Goal: Task Accomplishment & Management: Manage account settings

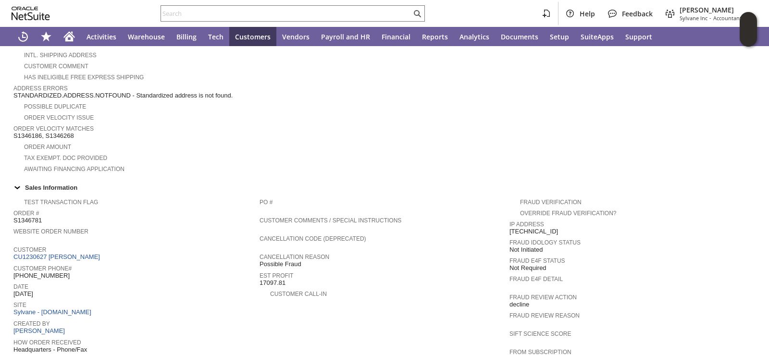
scroll to position [289, 0]
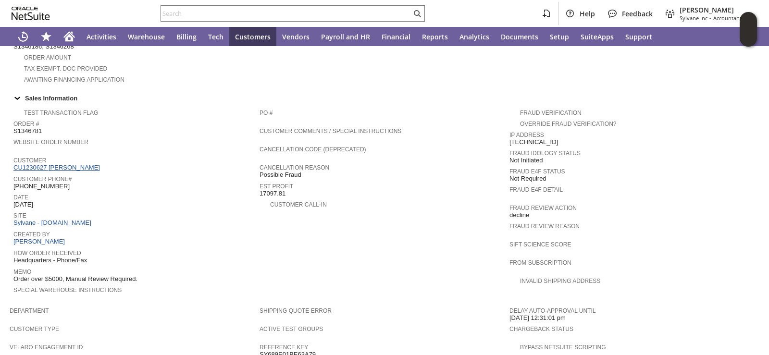
click at [81, 164] on link "CU1230627 [PERSON_NAME]" at bounding box center [57, 167] width 89 height 7
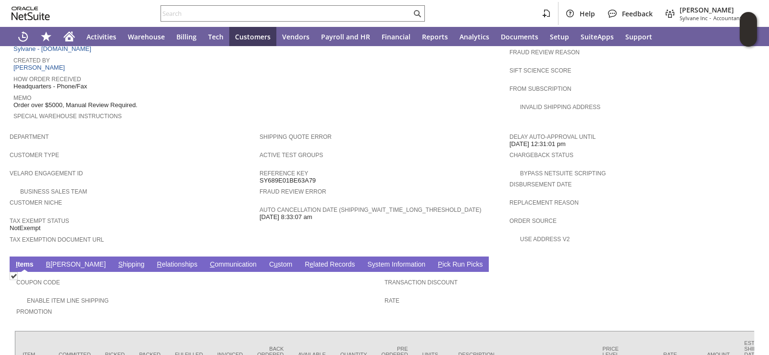
scroll to position [481, 0]
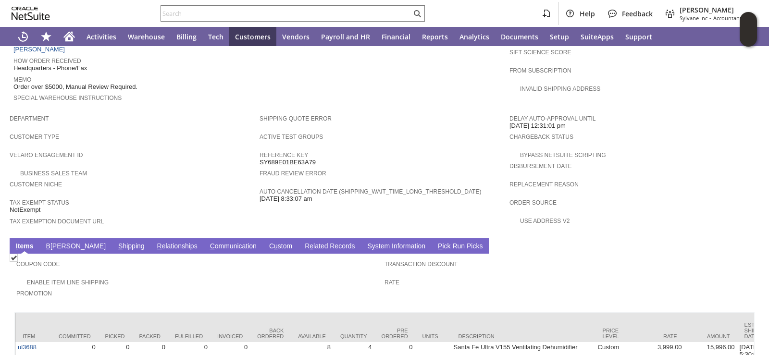
click at [59, 242] on link "B [PERSON_NAME]" at bounding box center [76, 246] width 64 height 9
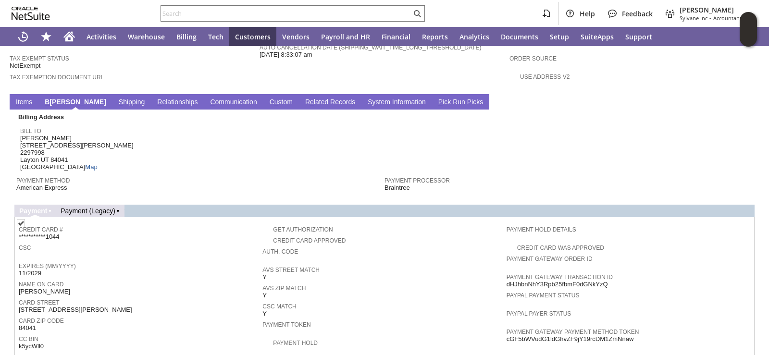
scroll to position [433, 0]
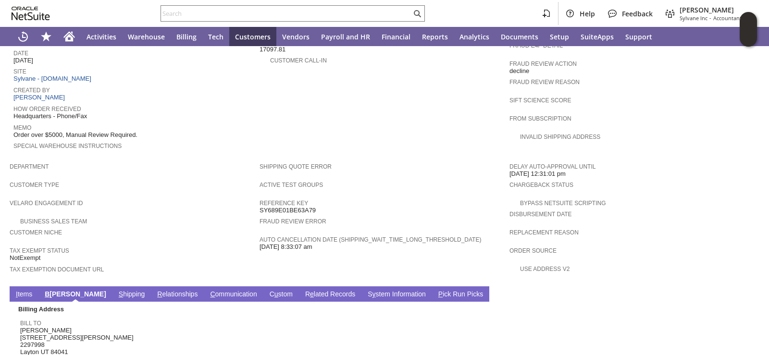
click at [20, 290] on link "I tems" at bounding box center [23, 294] width 21 height 9
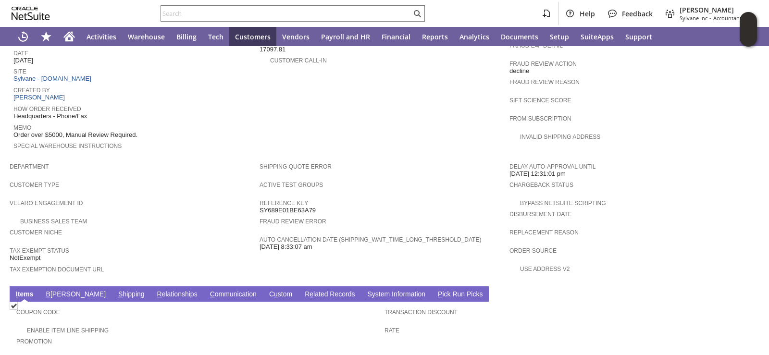
click at [142, 245] on span "Tax Exempt Status" at bounding box center [132, 250] width 245 height 10
click at [180, 226] on div "Customer Niche" at bounding box center [132, 234] width 245 height 17
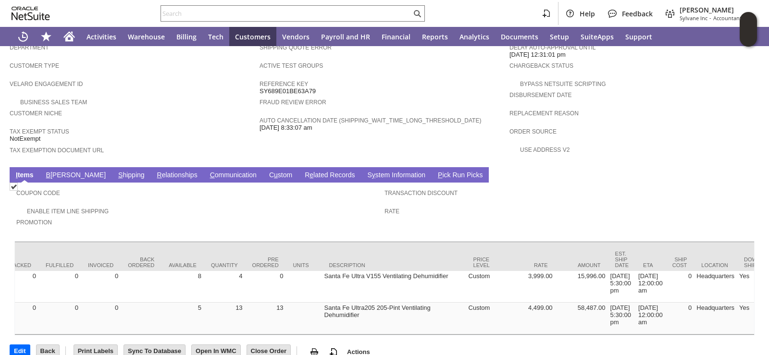
scroll to position [0, 0]
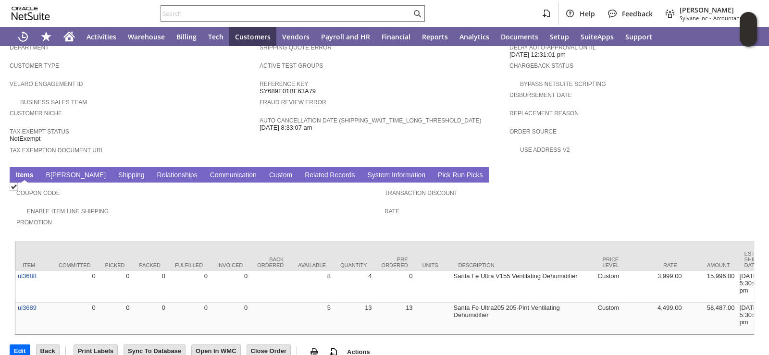
click at [171, 126] on span "Tax Exempt Status" at bounding box center [132, 131] width 245 height 10
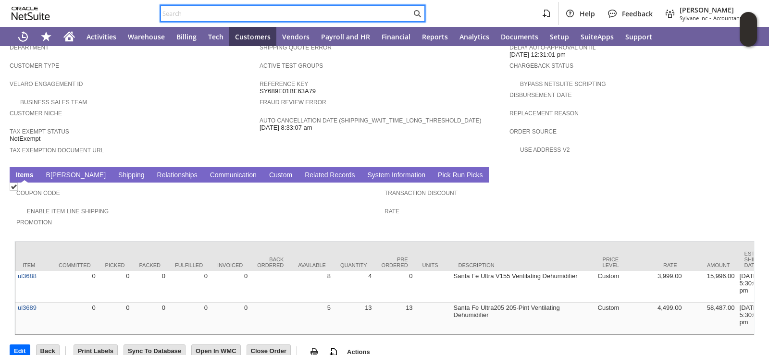
click at [224, 18] on input "text" at bounding box center [286, 14] width 251 height 12
paste input "31934876"
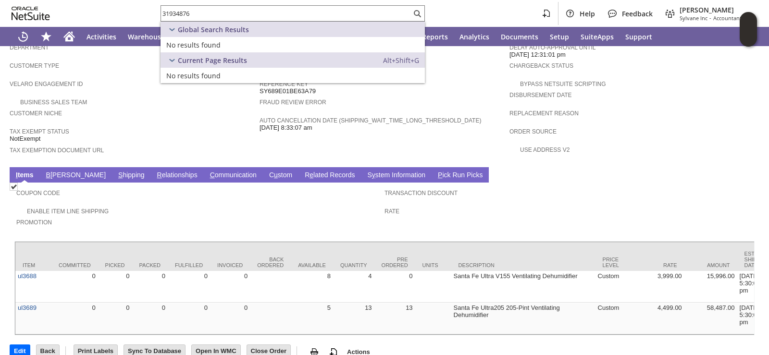
click at [187, 144] on span "Tax Exemption Document URL" at bounding box center [132, 149] width 245 height 10
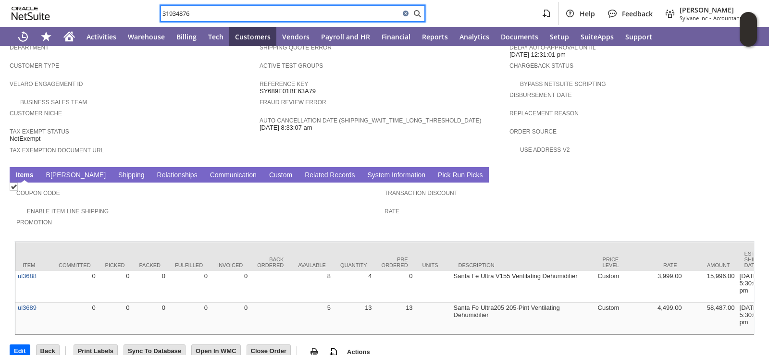
drag, startPoint x: 204, startPoint y: 18, endPoint x: 134, endPoint y: 11, distance: 71.1
click at [134, 11] on div "31934876 Help Feedback [PERSON_NAME] Sylvane Inc - Accountant (F1)" at bounding box center [384, 13] width 769 height 27
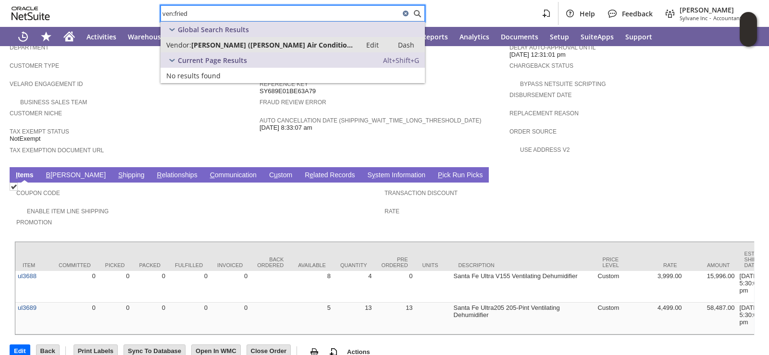
type input "ven:fried"
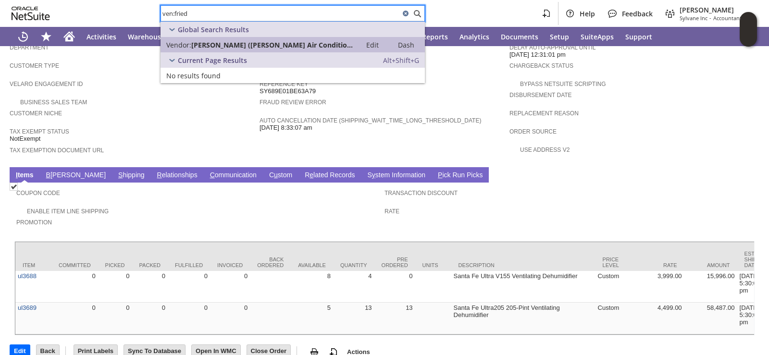
click at [246, 41] on span "[PERSON_NAME] ([PERSON_NAME] Air Conditioning Co.)" at bounding box center [273, 44] width 164 height 9
